Goal: Transaction & Acquisition: Purchase product/service

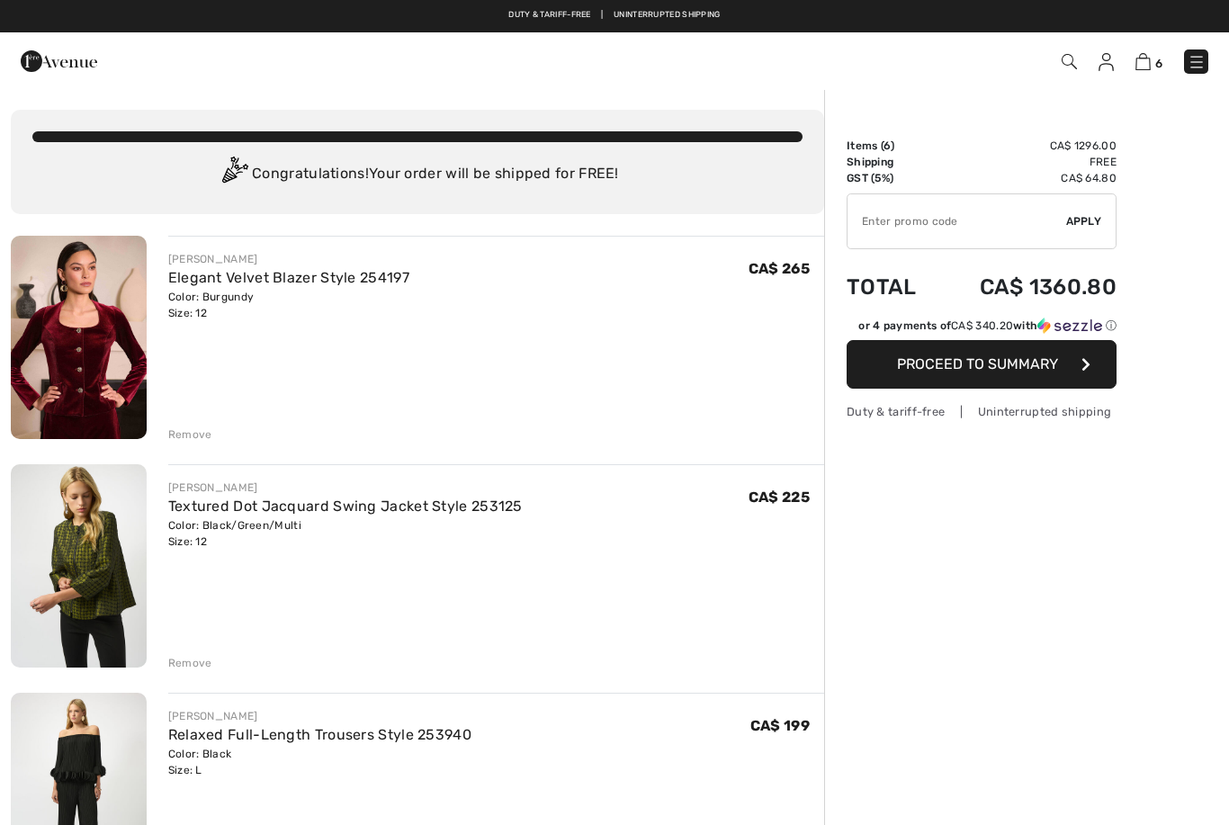
click at [202, 667] on div "Remove" at bounding box center [190, 663] width 44 height 16
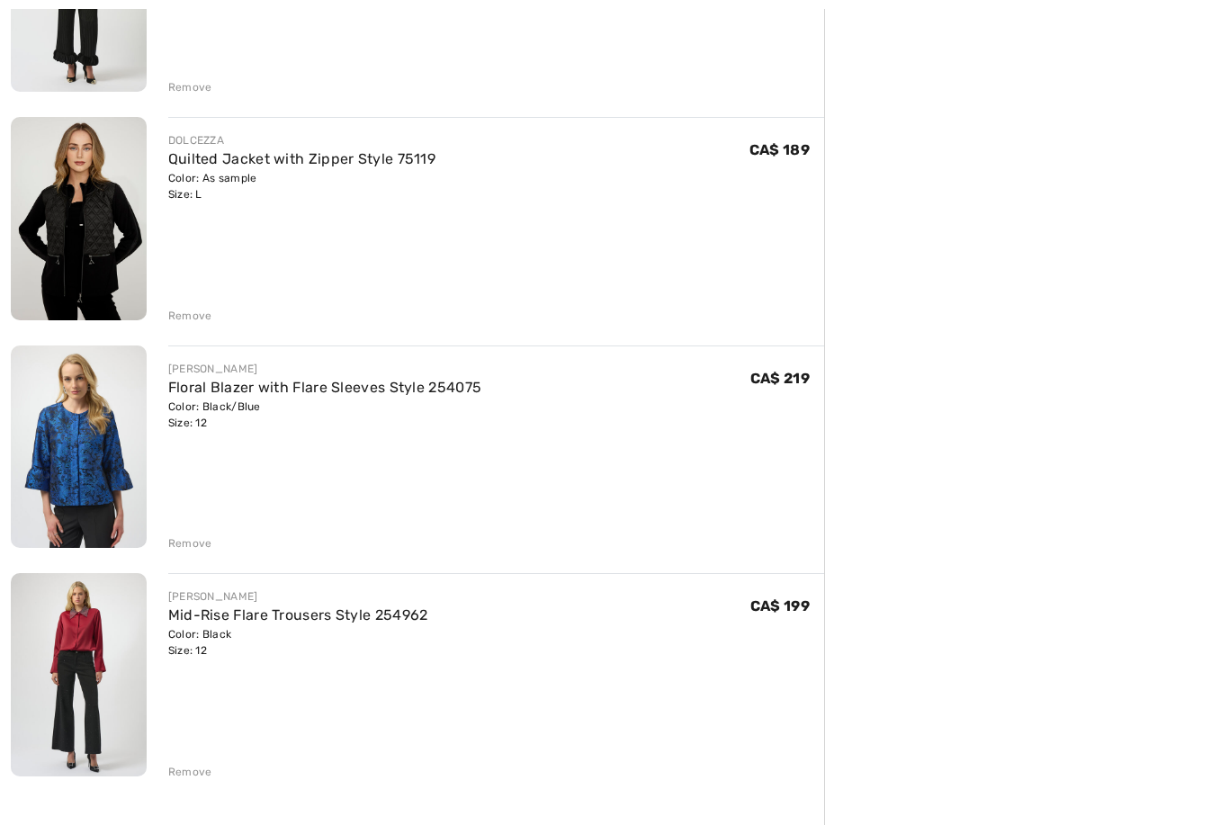
scroll to position [584, 0]
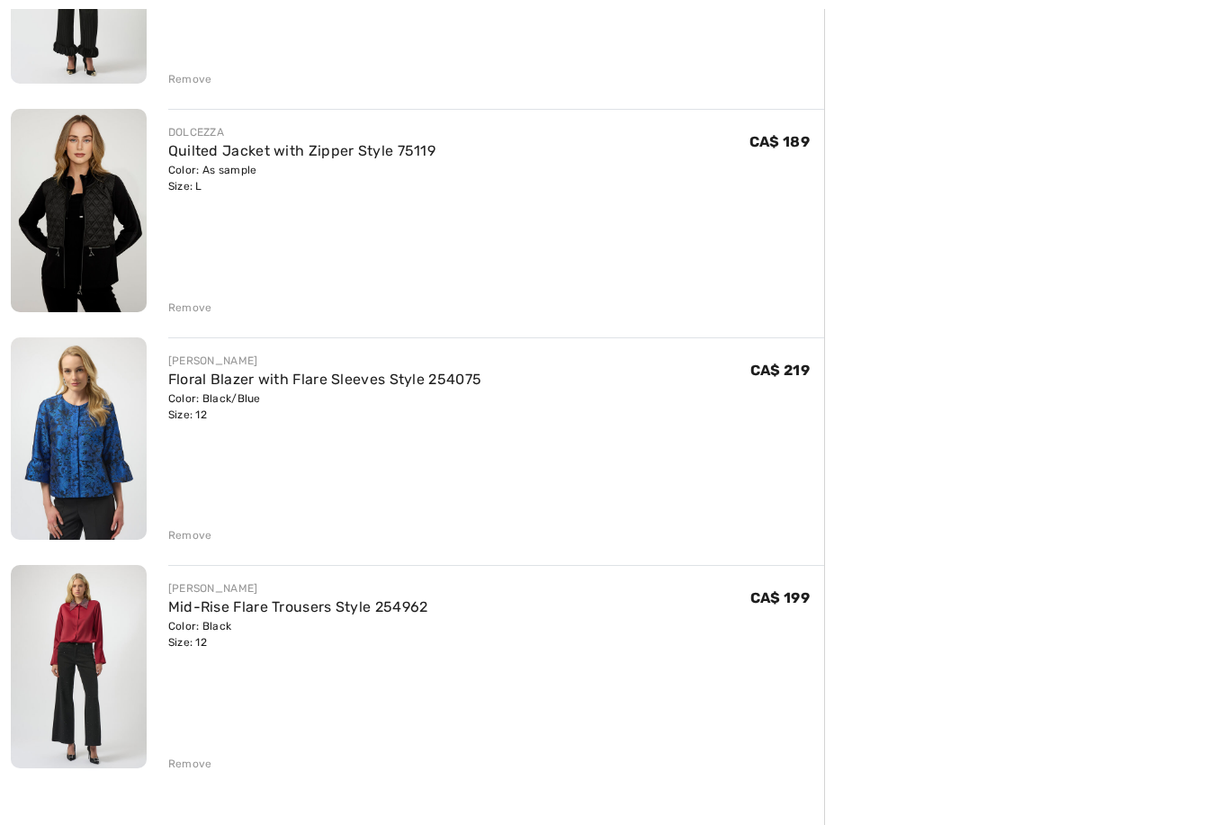
click at [324, 376] on link "Floral Blazer with Flare Sleeves Style 254075" at bounding box center [325, 379] width 314 height 17
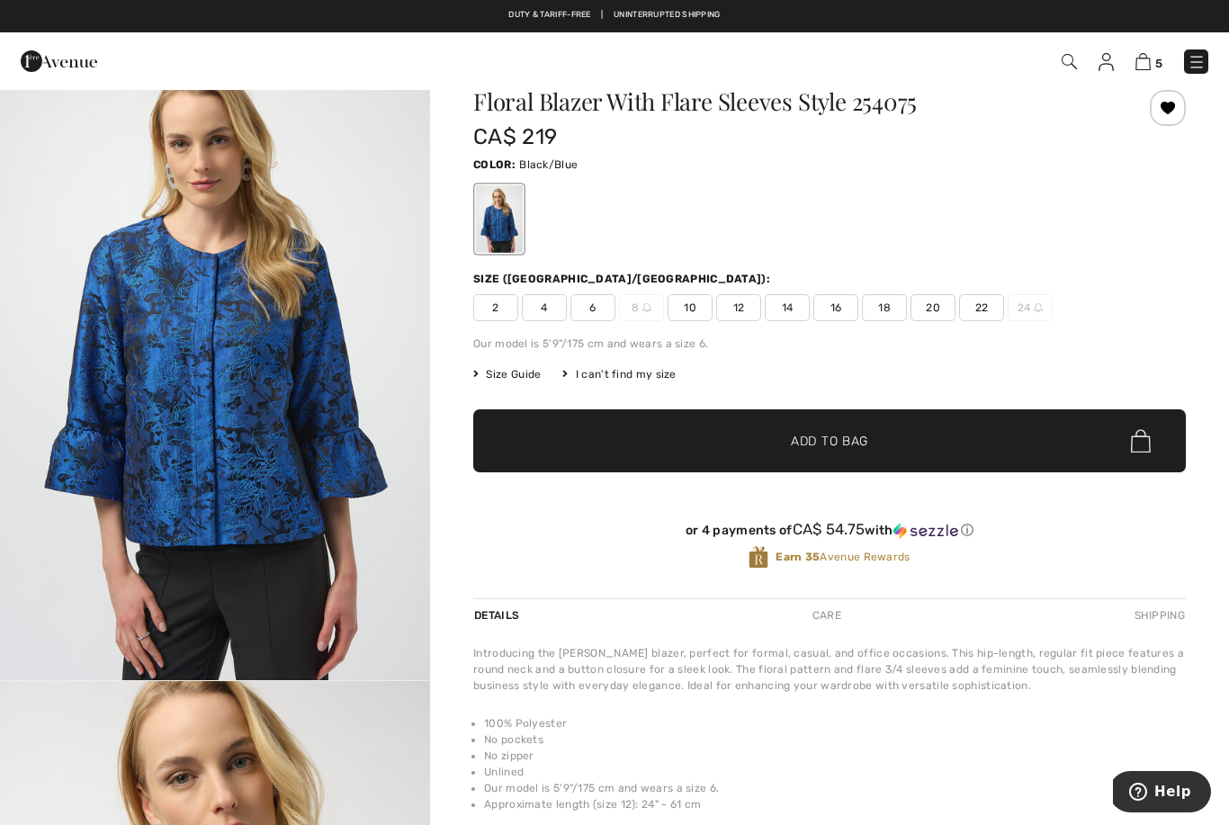
scroll to position [53, 0]
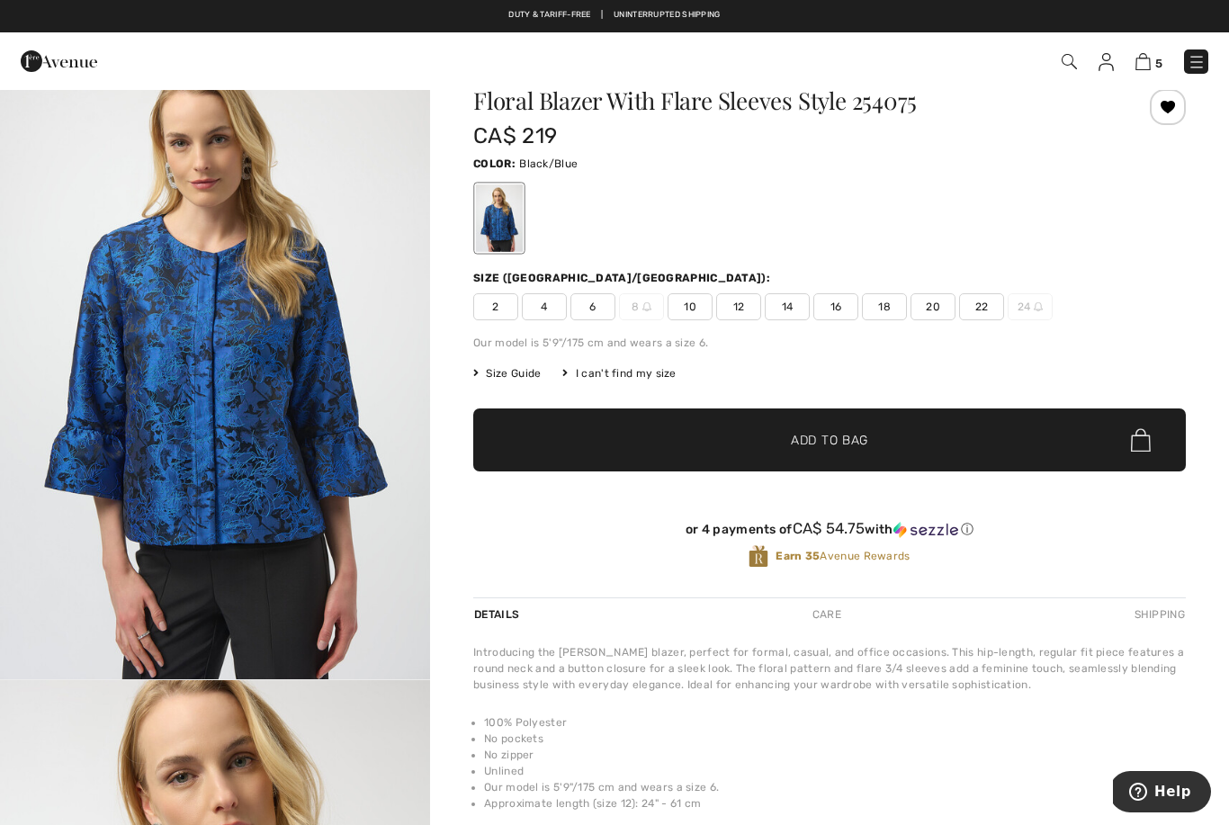
click at [501, 366] on span "Size Guide" at bounding box center [506, 373] width 67 height 16
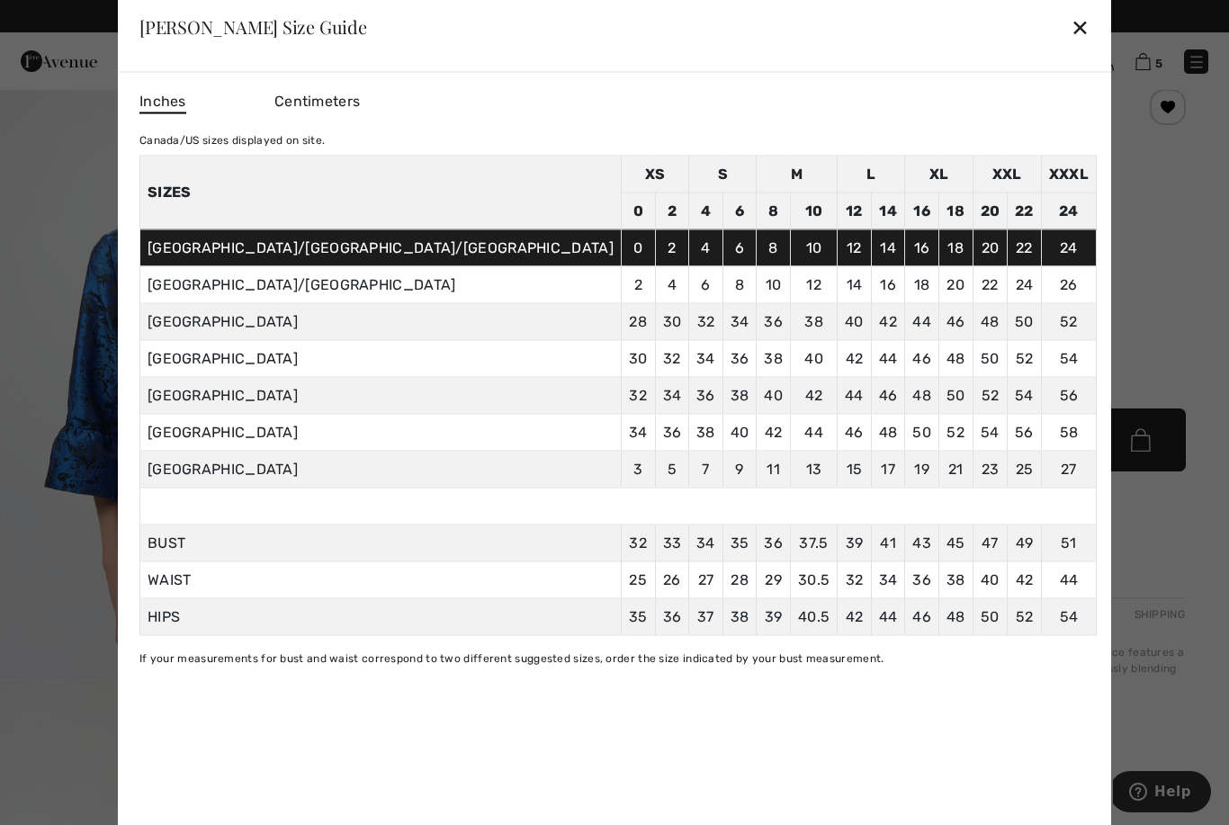
click at [1070, 13] on div "✕" at bounding box center [1079, 27] width 19 height 38
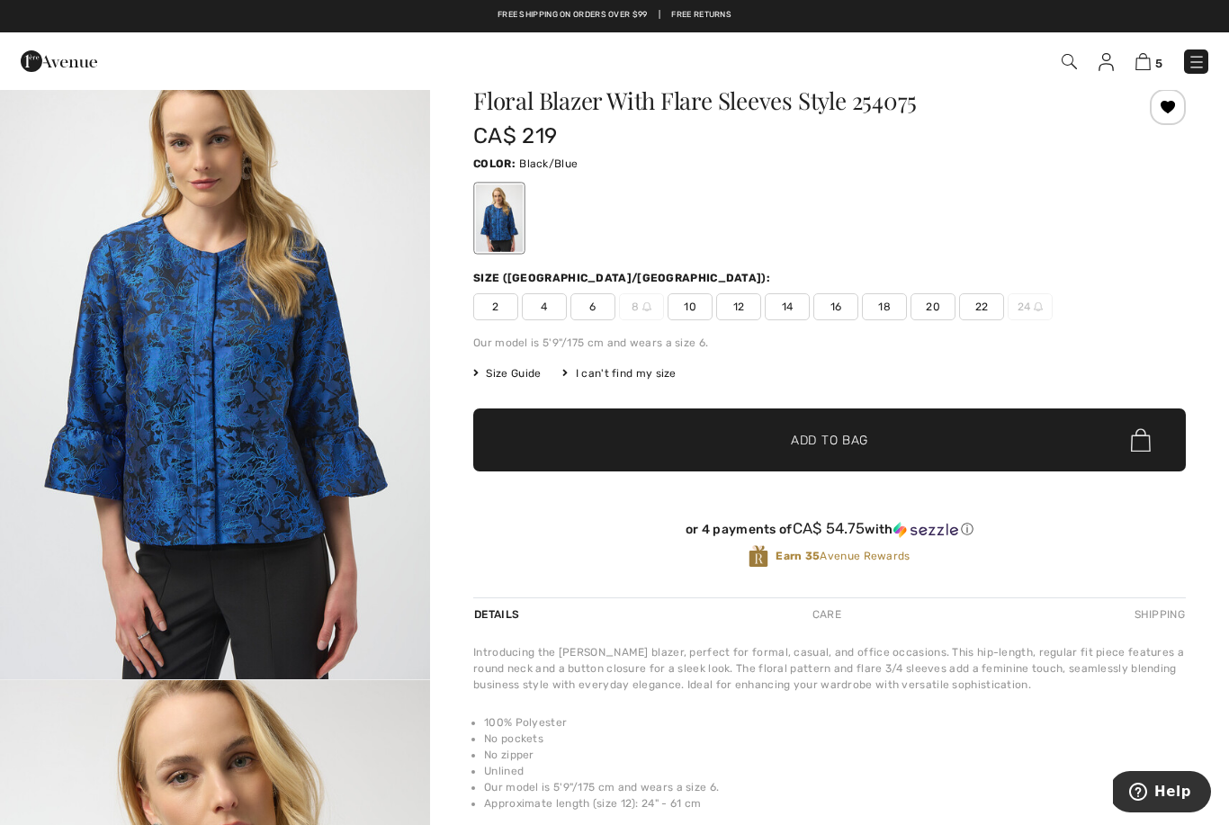
click at [1148, 57] on img at bounding box center [1142, 61] width 15 height 17
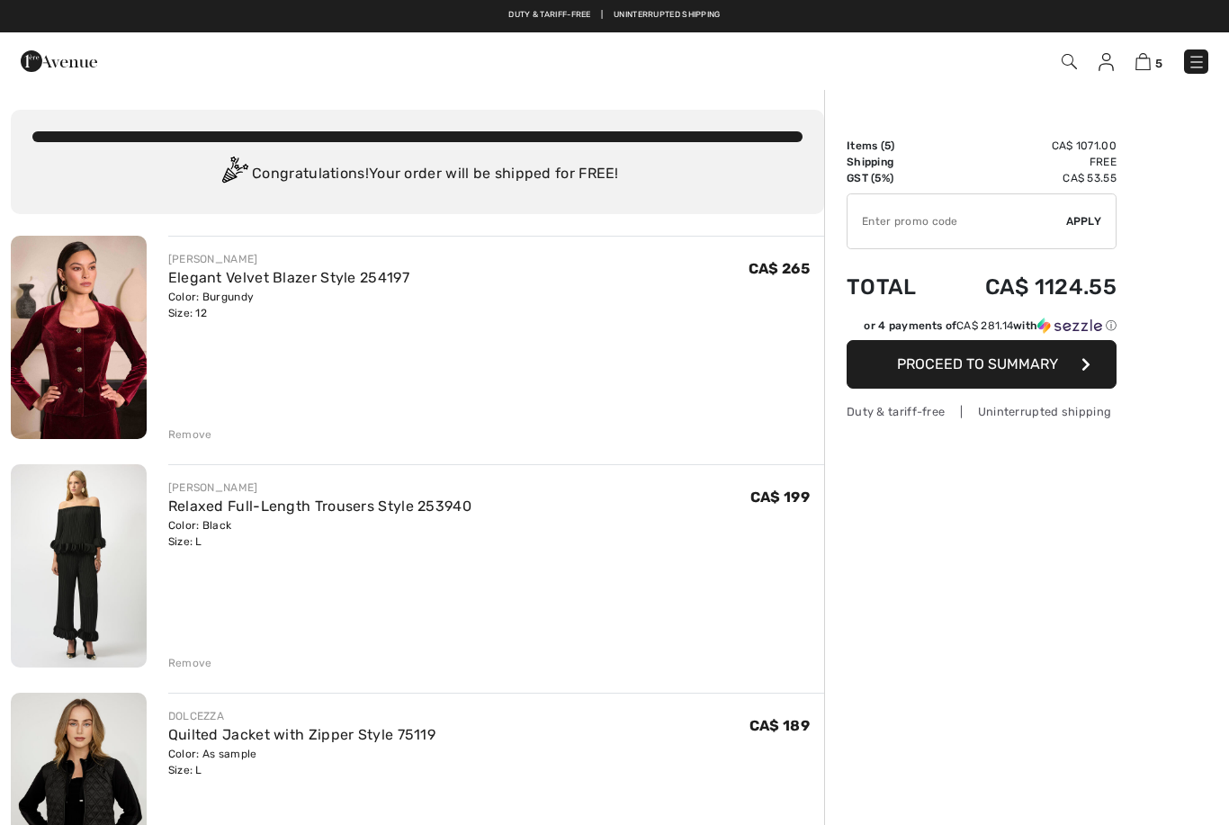
click at [1106, 64] on img at bounding box center [1105, 62] width 15 height 18
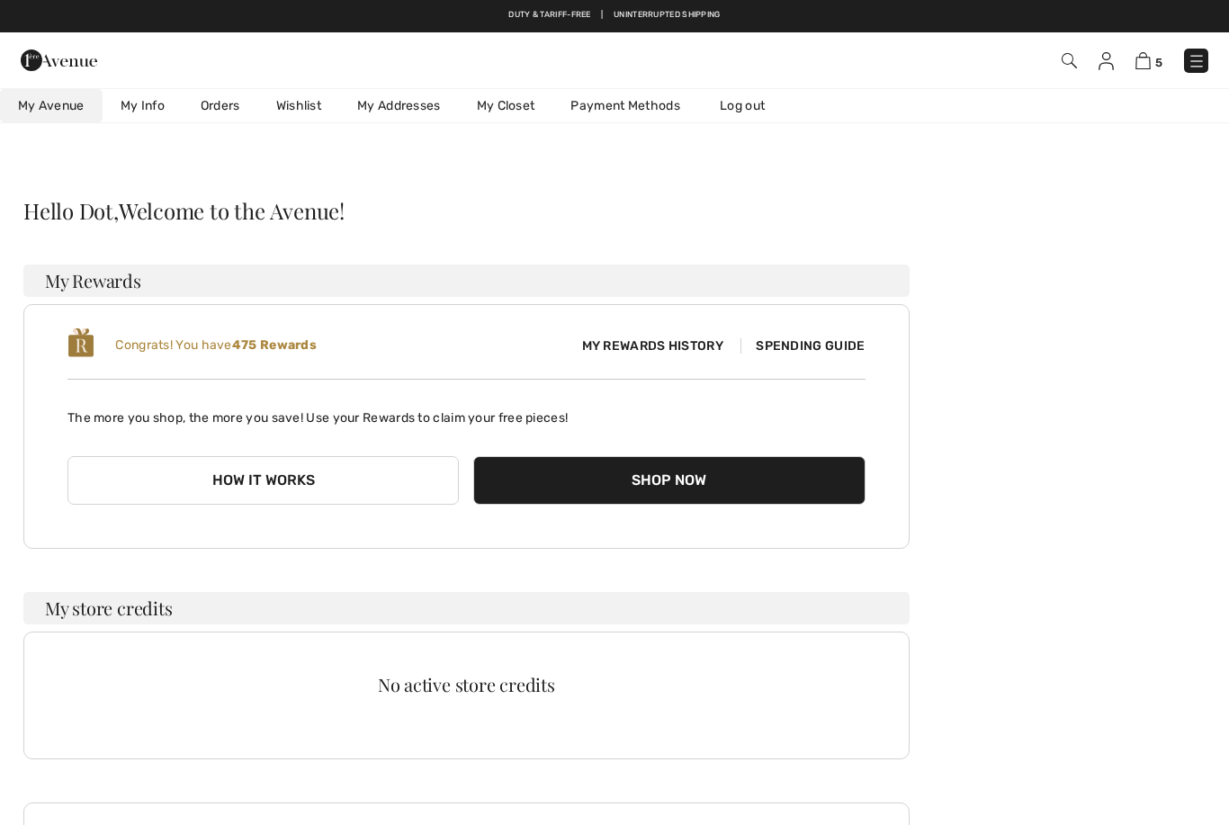
click at [314, 104] on link "Wishlist" at bounding box center [298, 105] width 81 height 33
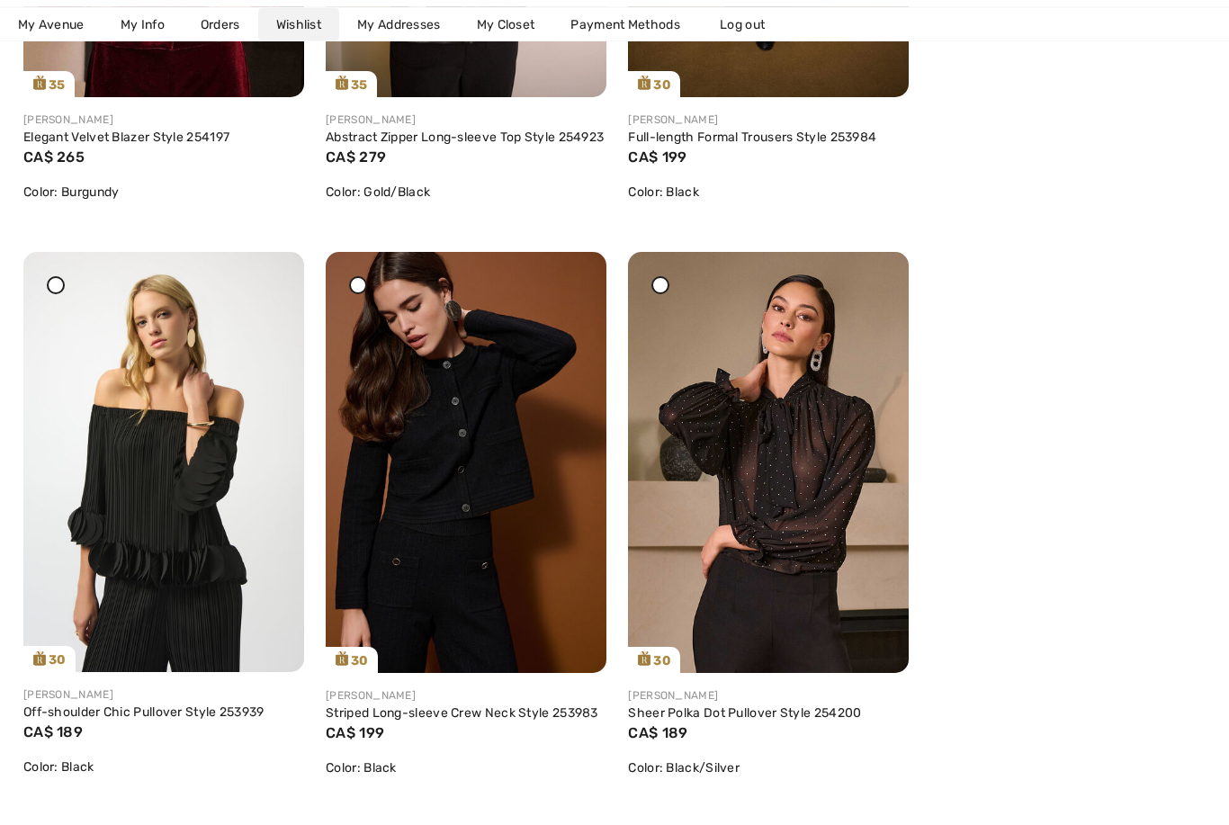
scroll to position [1280, 0]
click at [149, 720] on link "Off-shoulder Chic Pullover Style 253939" at bounding box center [143, 711] width 241 height 15
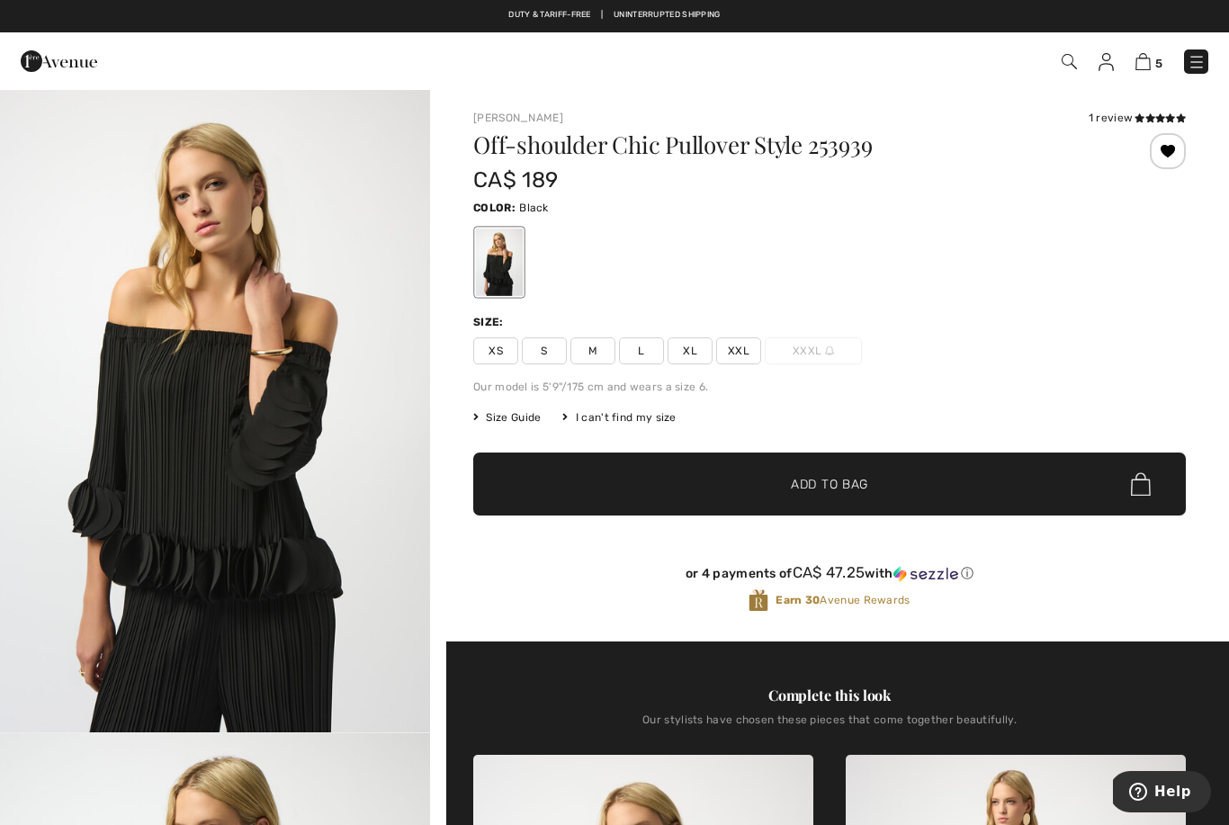
click at [649, 344] on span "L" at bounding box center [641, 350] width 45 height 27
click at [551, 495] on span "✔ Added to Bag Add to Bag" at bounding box center [829, 483] width 712 height 63
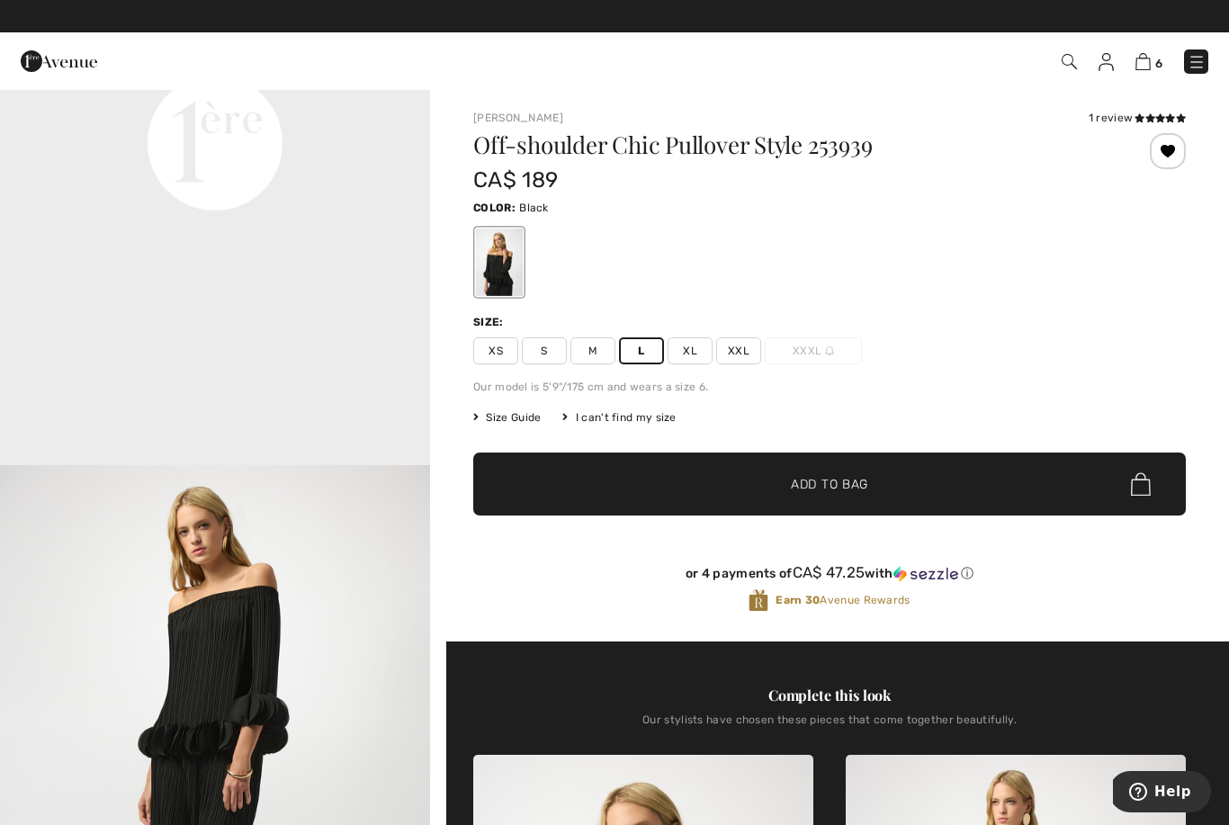
click at [1149, 60] on img at bounding box center [1142, 61] width 15 height 17
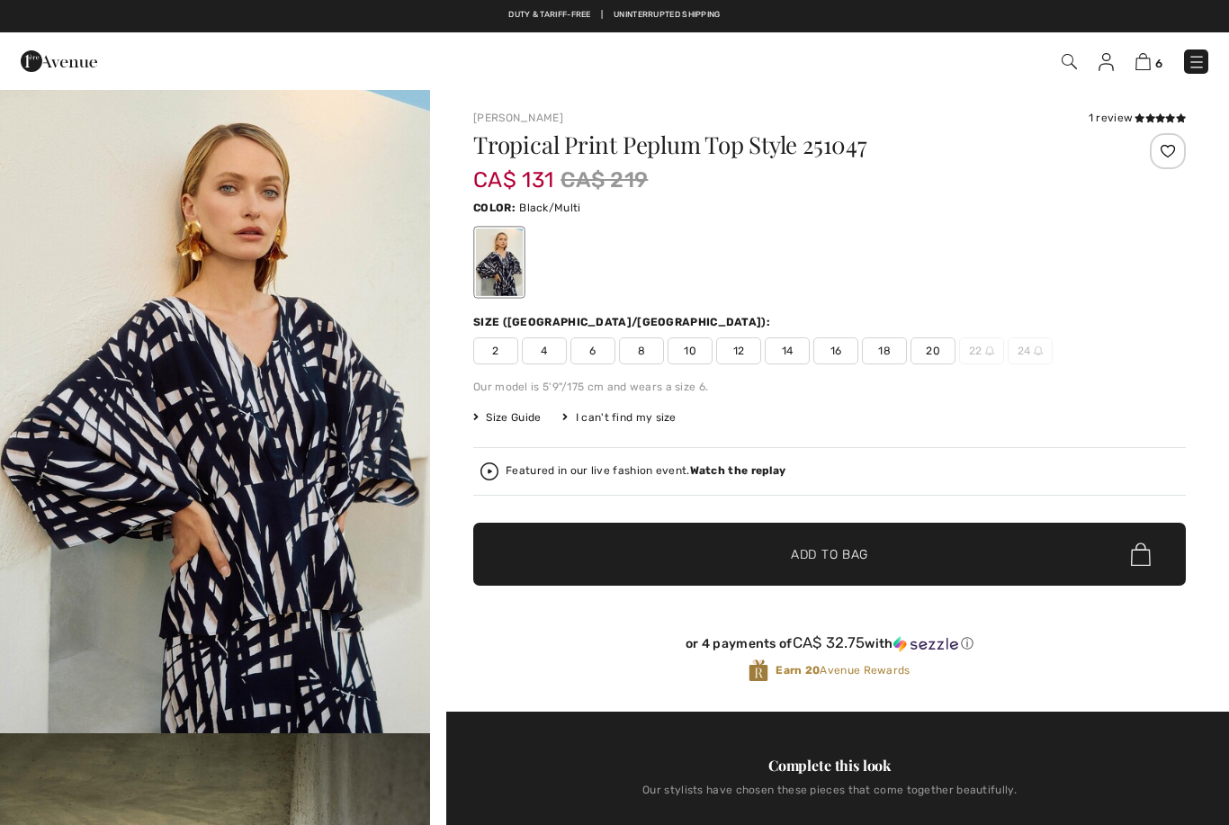
checkbox input "true"
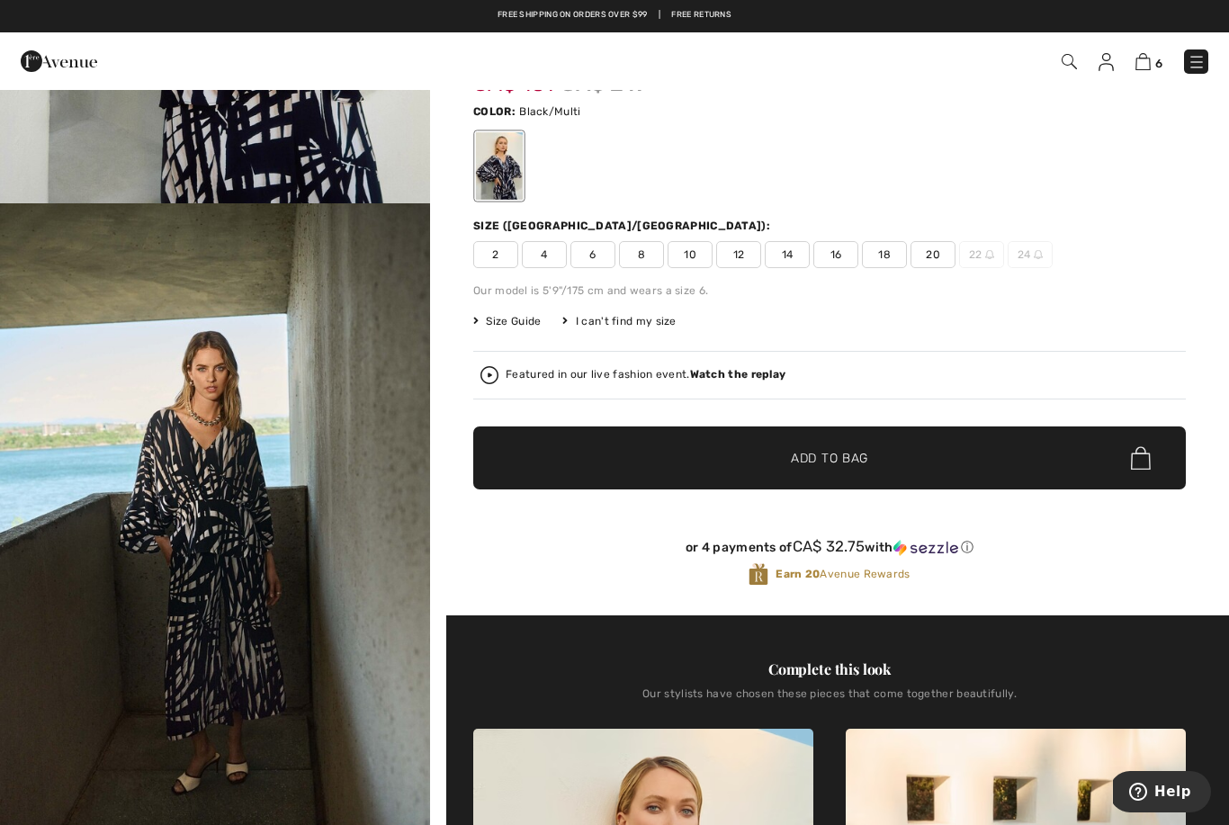
scroll to position [433, 0]
